Goal: Book appointment/travel/reservation

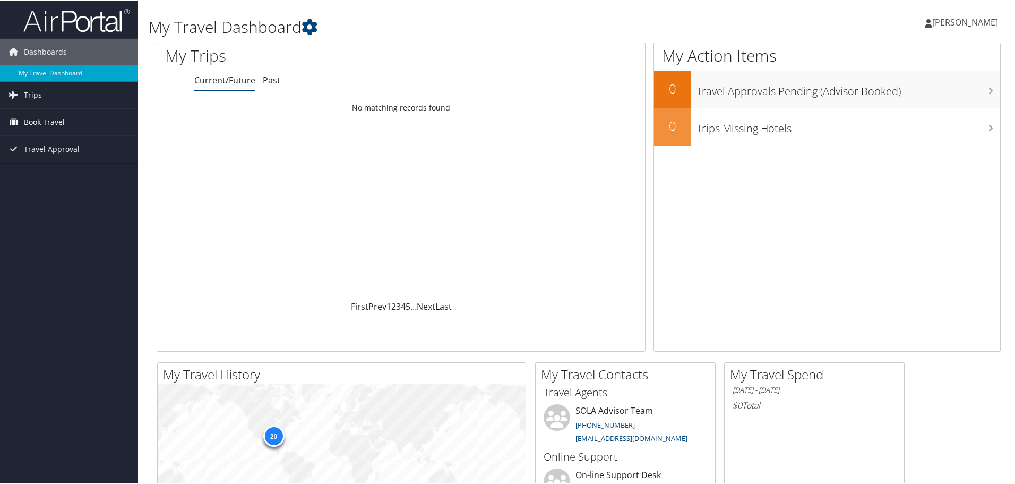
drag, startPoint x: 36, startPoint y: 122, endPoint x: 52, endPoint y: 128, distance: 16.7
click at [36, 122] on span "Book Travel" at bounding box center [44, 121] width 41 height 27
click at [46, 159] on link "Book/Manage Online Trips" at bounding box center [69, 158] width 138 height 16
